Goal: Task Accomplishment & Management: Manage account settings

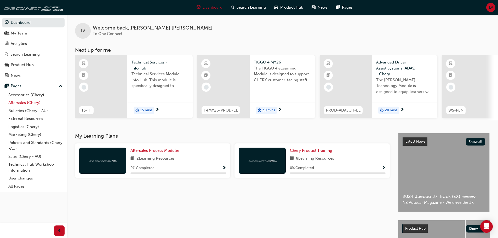
click at [26, 102] on link "Aftersales (Chery)" at bounding box center [35, 103] width 58 height 8
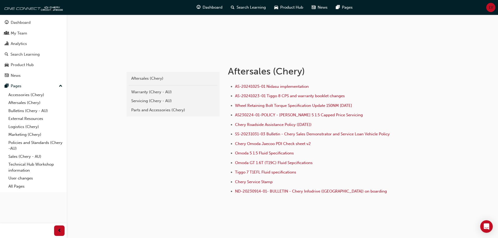
scroll to position [72, 0]
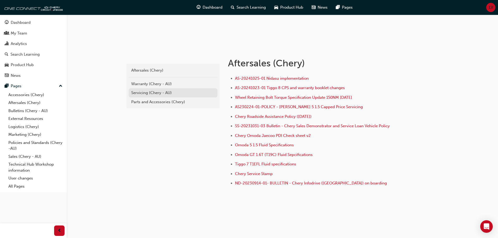
click at [147, 94] on div "Servicing (Chery - AU)" at bounding box center [173, 93] width 84 height 6
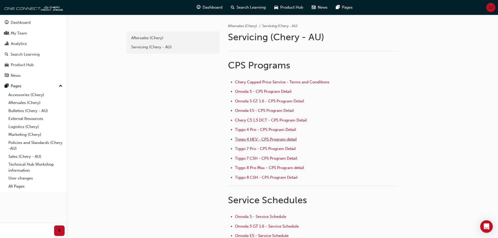
click at [262, 139] on span "Tiggo 4 HEV - CPS Program detail" at bounding box center [266, 139] width 62 height 5
click at [20, 103] on link "Aftersales (Chery)" at bounding box center [35, 103] width 58 height 8
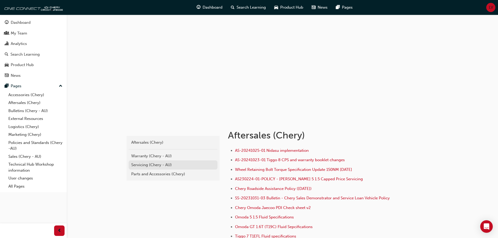
click at [148, 163] on div "Servicing (Chery - AU)" at bounding box center [173, 165] width 84 height 6
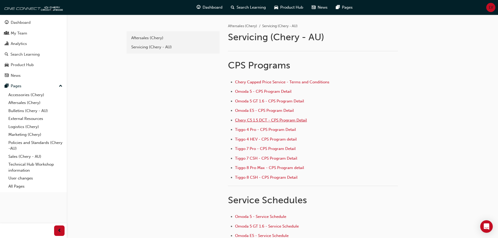
click at [260, 121] on span "Chery C5 1.5 DCT - CPS Program Detail" at bounding box center [271, 120] width 72 height 5
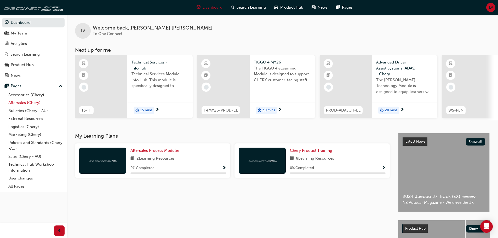
click at [25, 104] on link "Aftersales (Chery)" at bounding box center [35, 103] width 58 height 8
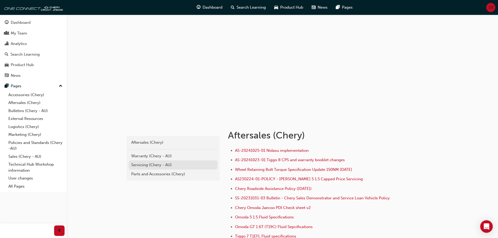
click at [141, 165] on div "Servicing (Chery - AU)" at bounding box center [173, 165] width 84 height 6
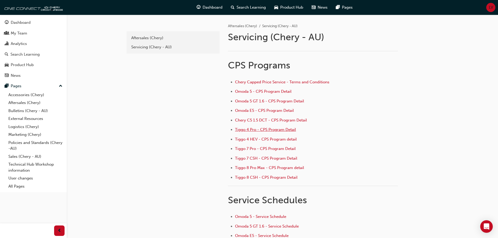
click at [256, 129] on span "Tiggo 4 Pro - CPS Program Detail" at bounding box center [265, 129] width 61 height 5
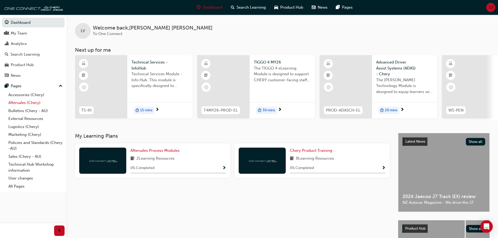
click at [32, 102] on link "Aftersales (Chery)" at bounding box center [35, 103] width 58 height 8
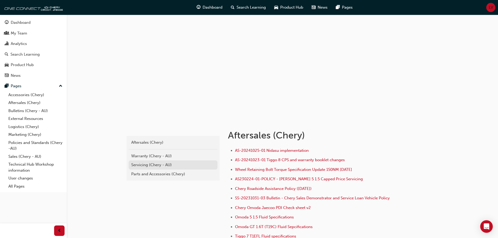
click at [155, 163] on div "Servicing (Chery - AU)" at bounding box center [173, 165] width 84 height 6
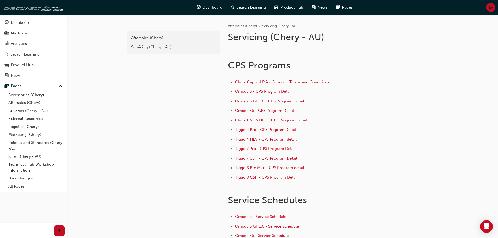
click at [240, 148] on span "Tiggo 7 Pro - CPS Program Detail" at bounding box center [265, 148] width 61 height 5
click at [26, 33] on div "My Team" at bounding box center [19, 33] width 16 height 6
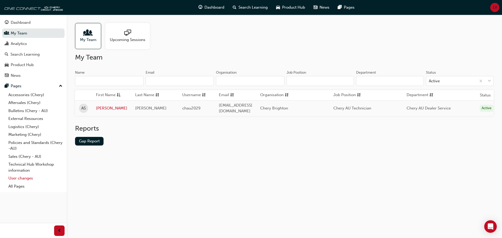
click at [27, 176] on link "User changes" at bounding box center [35, 178] width 58 height 8
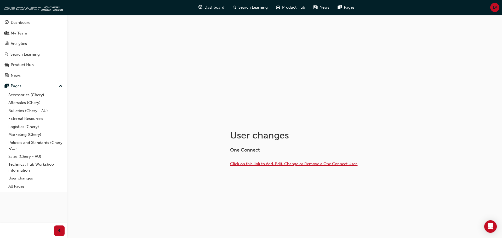
click at [275, 164] on span "Click on this link to Add, Edit, Change or Remove a One Connect User." at bounding box center [294, 163] width 128 height 5
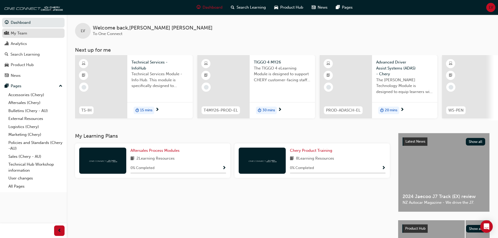
click at [33, 35] on div "My Team" at bounding box center [33, 33] width 57 height 7
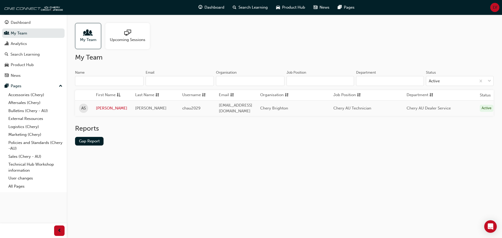
click at [86, 36] on span "people-icon" at bounding box center [88, 33] width 7 height 7
click at [100, 77] on input "Name" at bounding box center [109, 81] width 68 height 10
click at [488, 80] on span "down-icon" at bounding box center [489, 81] width 4 height 7
click at [429, 80] on input "Status Active" at bounding box center [429, 81] width 1 height 4
click at [488, 80] on span "down-icon" at bounding box center [489, 81] width 4 height 7
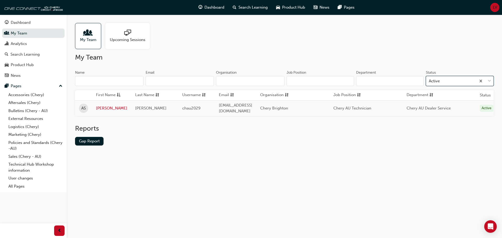
click at [429, 80] on input "Status 0 results available. Select is focused ,type to refine list, press Down …" at bounding box center [429, 81] width 1 height 4
click at [113, 81] on input "Name" at bounding box center [109, 81] width 68 height 10
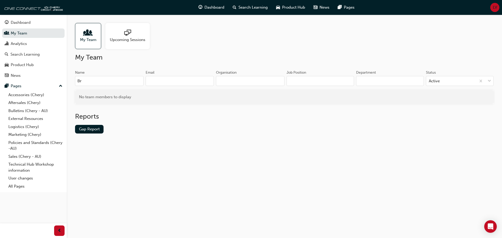
type input "B"
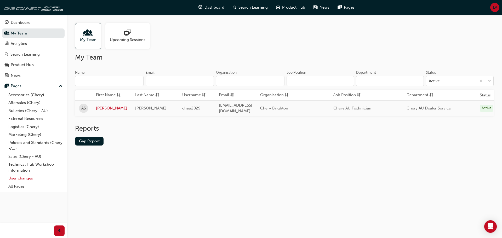
click at [20, 180] on link "User changes" at bounding box center [35, 178] width 58 height 8
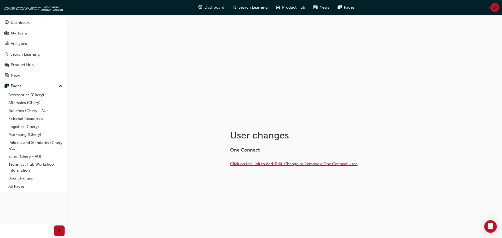
click at [288, 164] on span "Click on this link to Add, Edit, Change or Remove a One Connect User." at bounding box center [294, 163] width 128 height 5
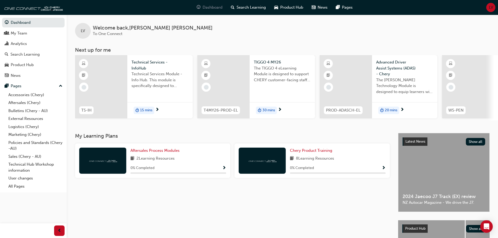
click at [217, 8] on span "Dashboard" at bounding box center [212, 7] width 20 height 6
click at [213, 10] on span "Dashboard" at bounding box center [212, 7] width 20 height 6
click at [29, 47] on link "Analytics" at bounding box center [33, 44] width 62 height 10
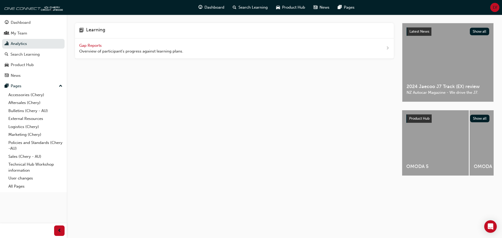
click at [91, 46] on span "Gap Reports" at bounding box center [91, 45] width 24 height 5
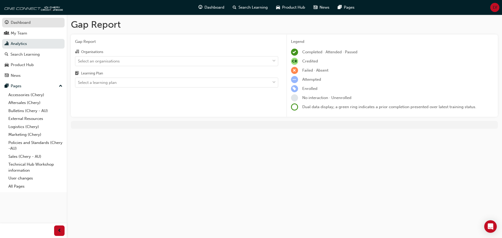
click at [29, 21] on div "Dashboard" at bounding box center [21, 23] width 20 height 6
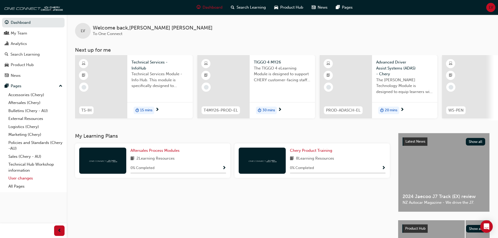
click at [22, 178] on link "User changes" at bounding box center [35, 178] width 58 height 8
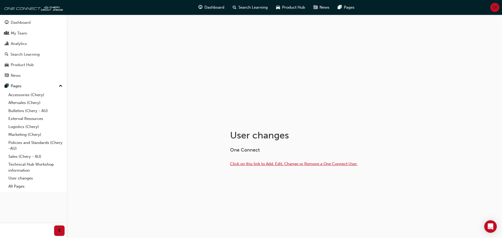
click at [250, 164] on span "Click on this link to Add, Edit, Change or Remove a One Connect User." at bounding box center [294, 163] width 128 height 5
